Goal: Information Seeking & Learning: Check status

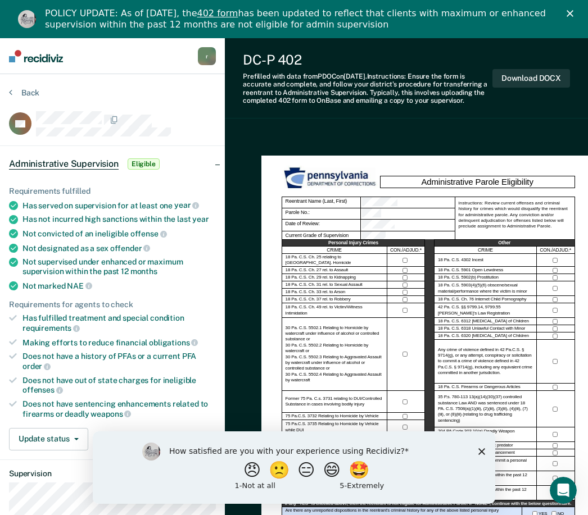
click at [483, 451] on polygon "Close survey" at bounding box center [481, 451] width 7 height 7
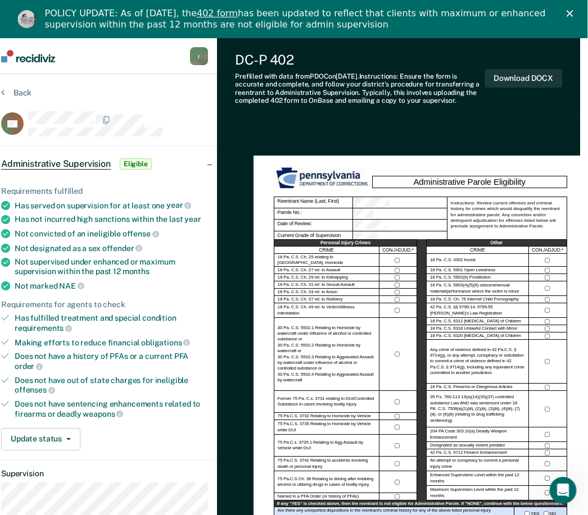
scroll to position [0, 40]
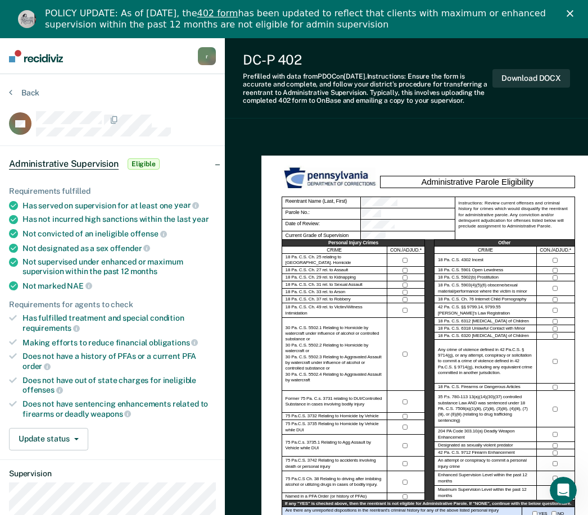
click at [20, 92] on button "Back" at bounding box center [24, 93] width 30 height 10
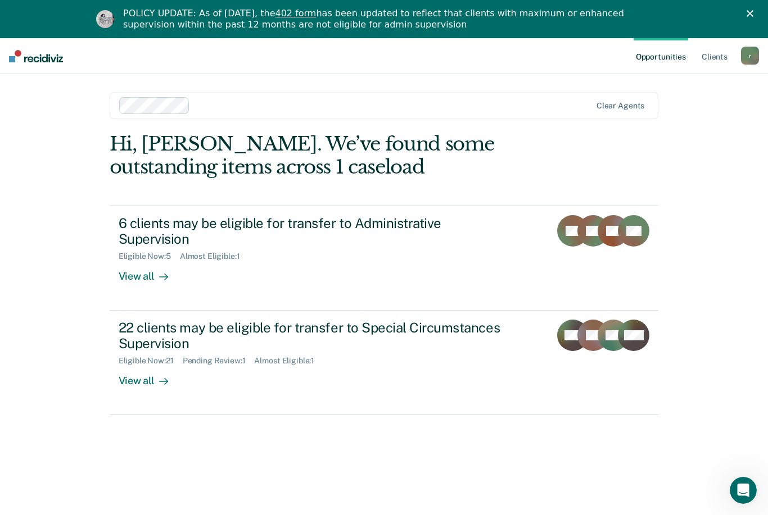
click at [142, 278] on div "View all" at bounding box center [150, 272] width 63 height 22
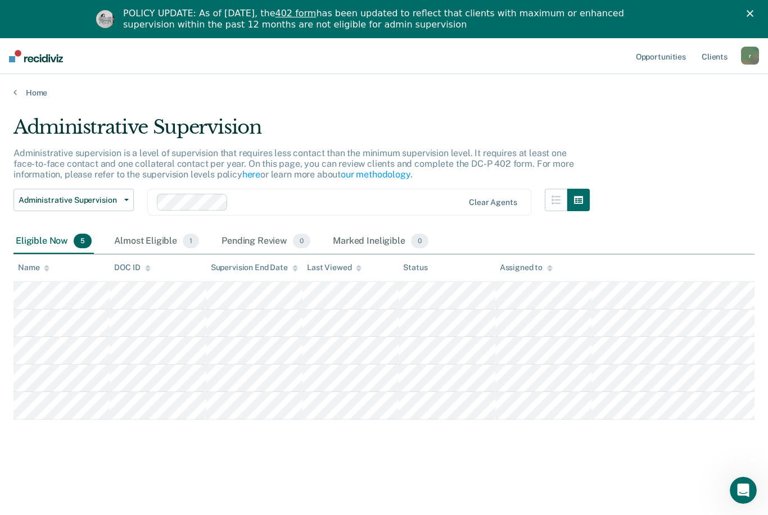
click at [164, 246] on div "Almost Eligible 1" at bounding box center [156, 241] width 89 height 25
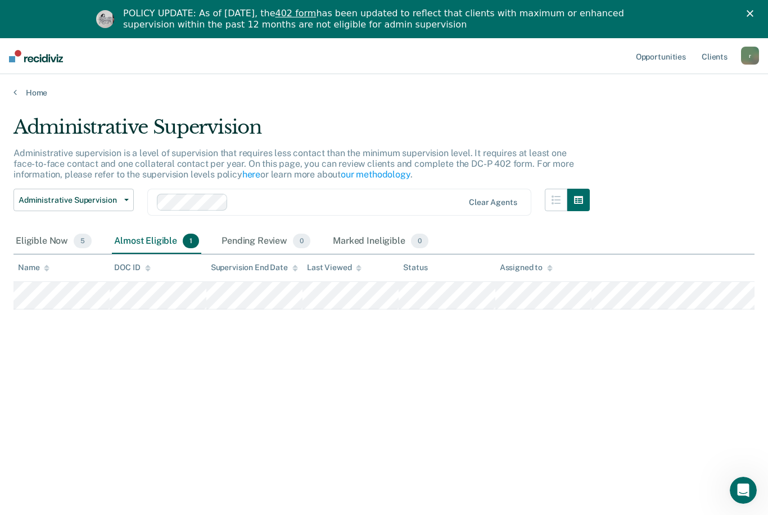
click at [37, 96] on link "Home" at bounding box center [383, 93] width 741 height 10
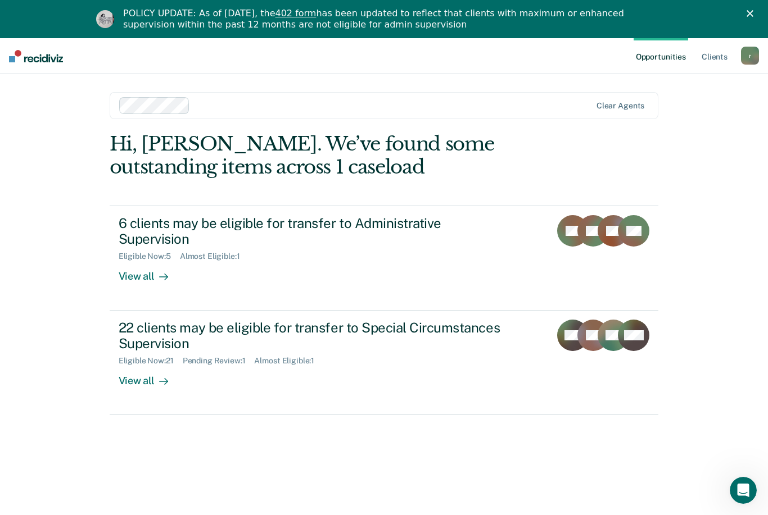
click at [156, 375] on div at bounding box center [161, 381] width 13 height 13
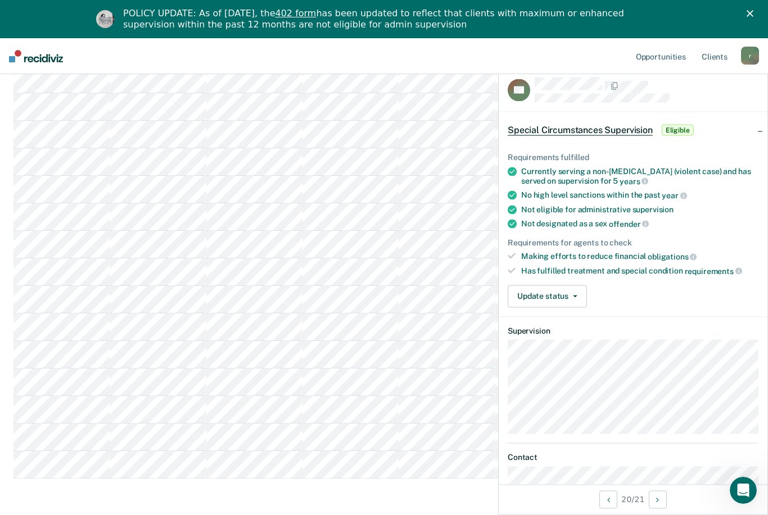
scroll to position [419, 0]
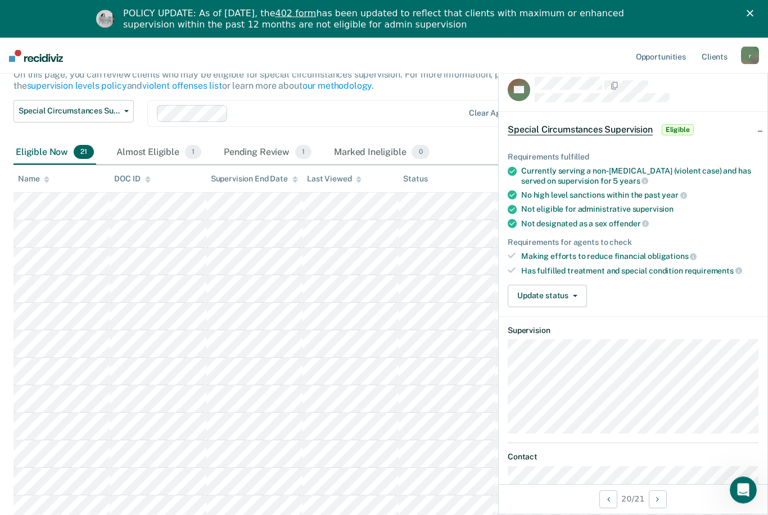
click at [265, 151] on div "Pending Review 1" at bounding box center [267, 153] width 92 height 25
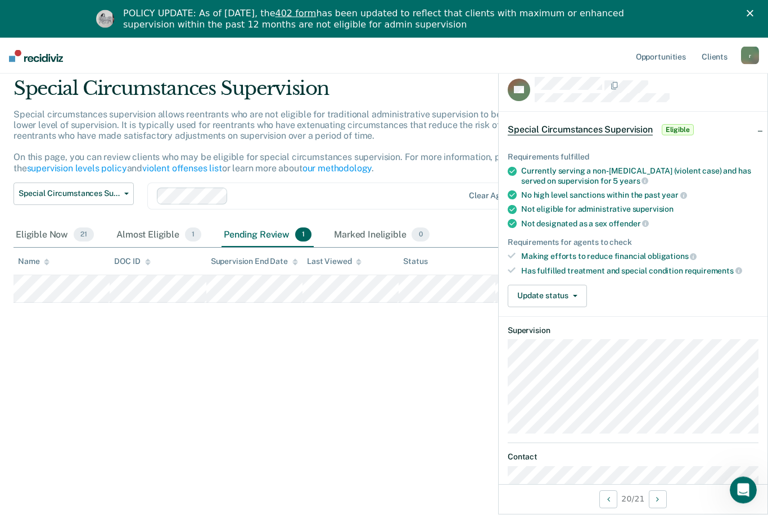
scroll to position [38, 0]
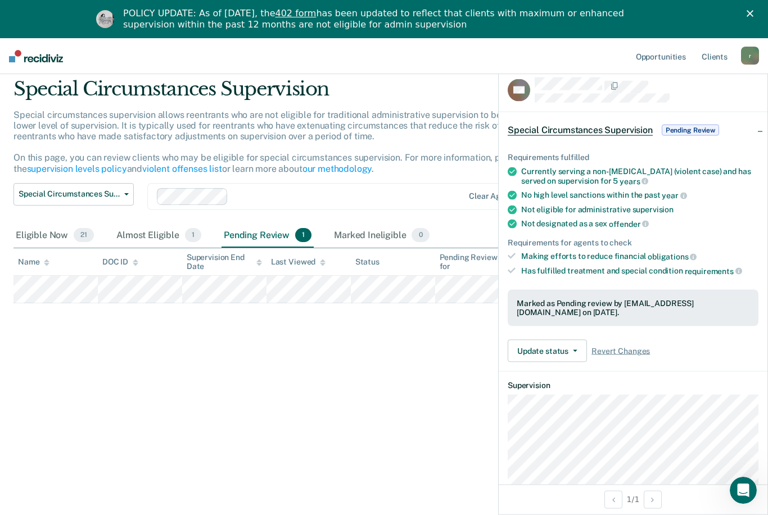
click at [364, 231] on div "Marked Ineligible 0" at bounding box center [382, 236] width 100 height 25
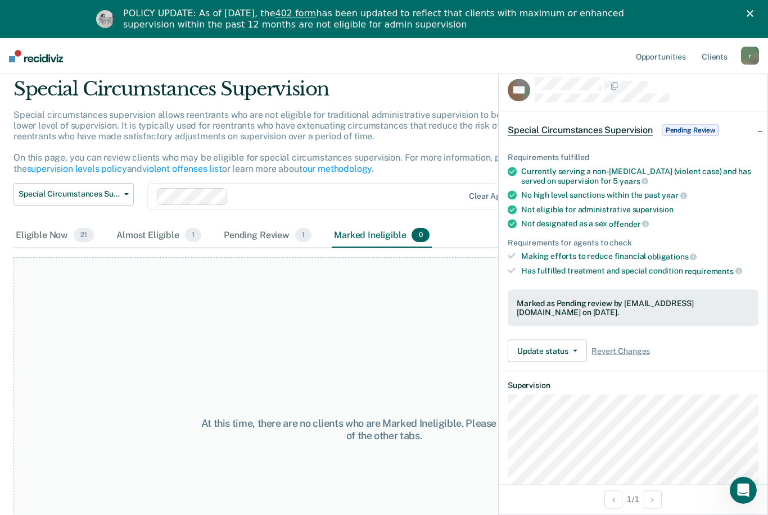
click at [46, 230] on div "Eligible Now 21" at bounding box center [54, 236] width 83 height 25
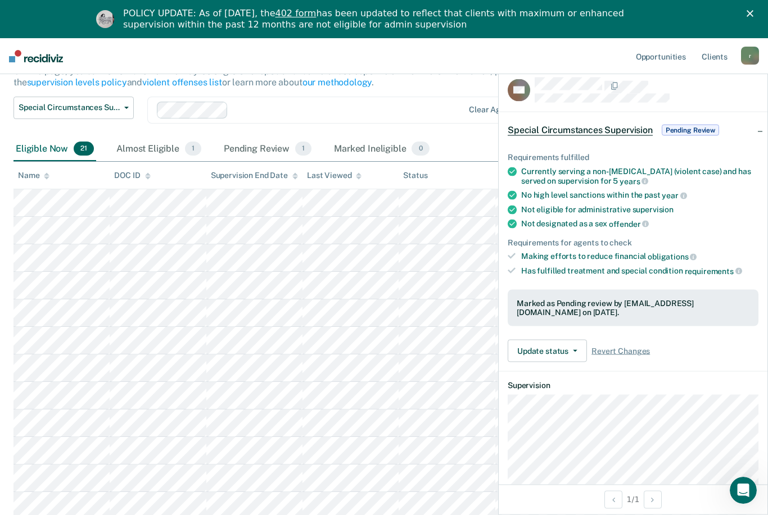
scroll to position [0, 0]
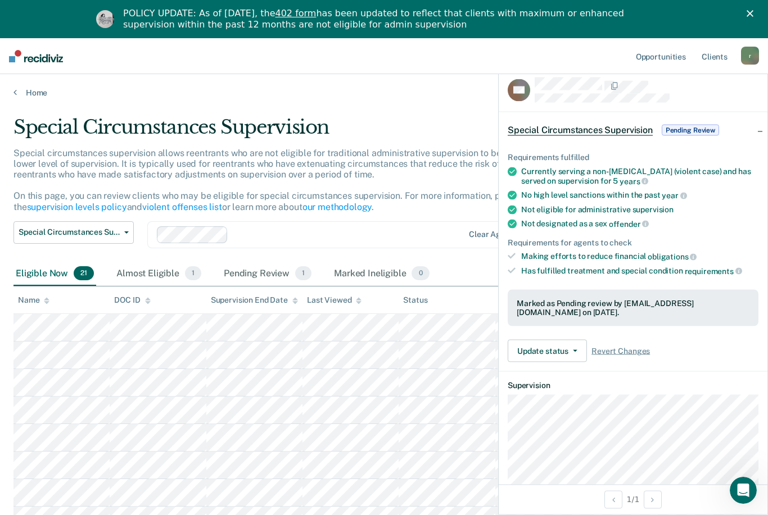
click at [161, 278] on div "Almost Eligible 1" at bounding box center [158, 274] width 89 height 25
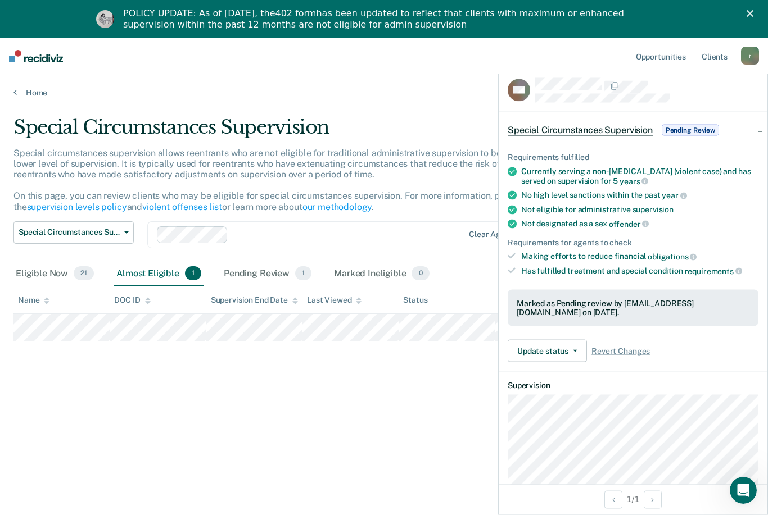
click at [29, 94] on link "Home" at bounding box center [383, 93] width 741 height 10
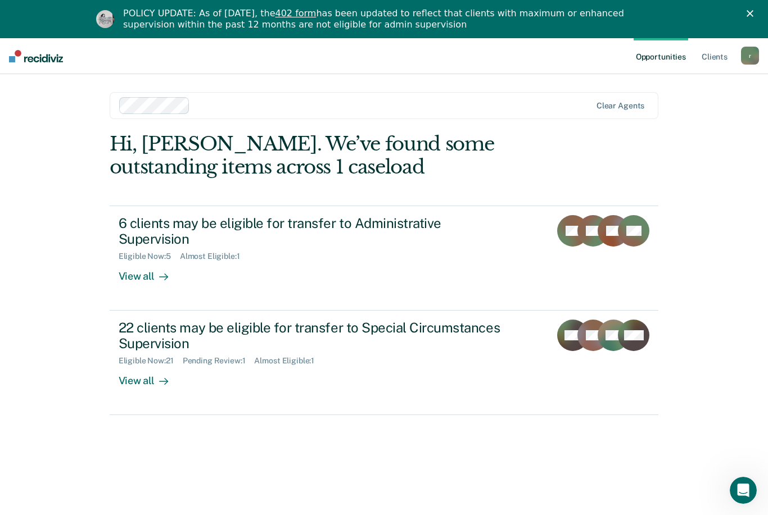
click at [149, 274] on div "View all" at bounding box center [150, 272] width 63 height 22
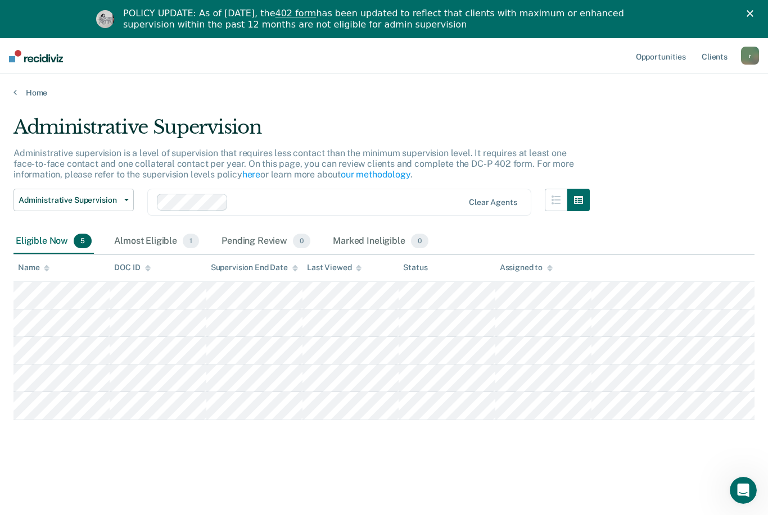
click at [38, 97] on link "Home" at bounding box center [383, 93] width 741 height 10
